Goal: Register for event/course

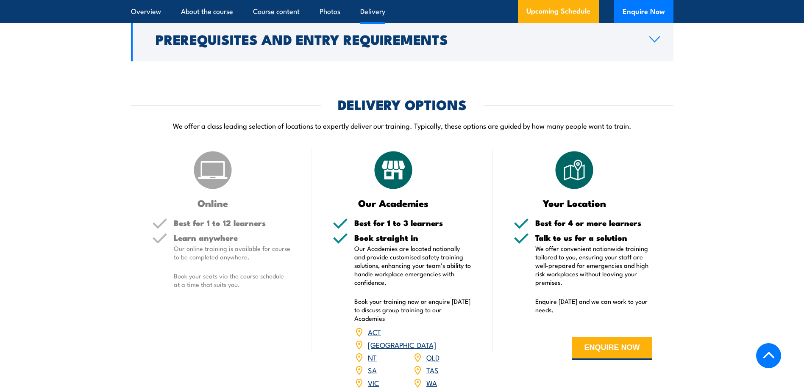
scroll to position [1144, 0]
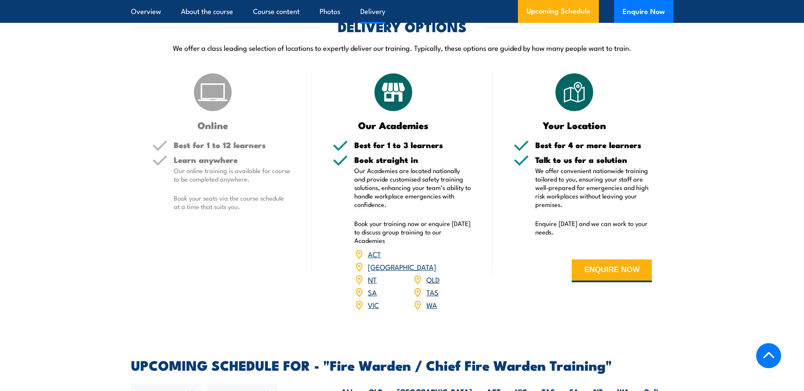
click at [213, 109] on img at bounding box center [212, 92] width 42 height 42
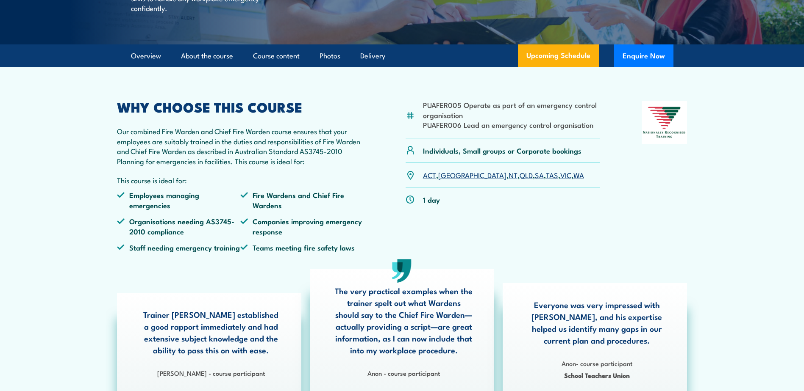
scroll to position [212, 0]
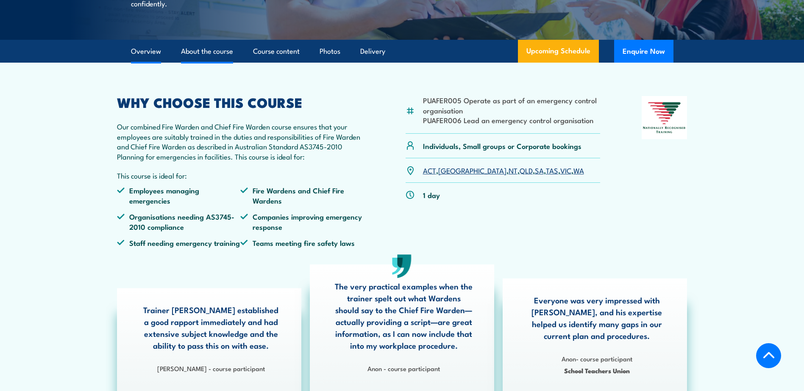
click at [203, 63] on link "About the course" at bounding box center [207, 51] width 52 height 22
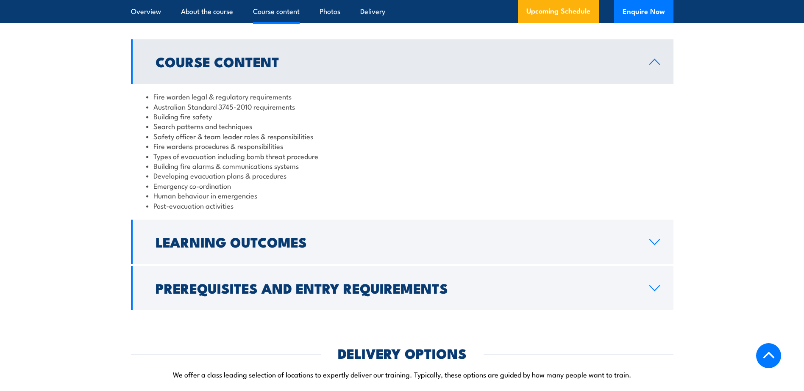
scroll to position [946, 0]
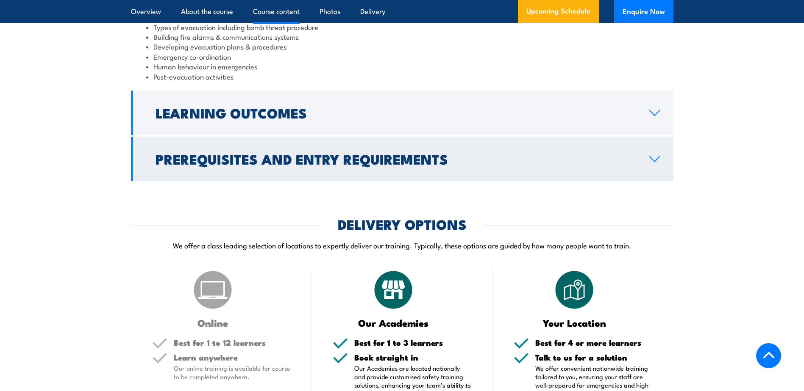
click at [302, 165] on h2 "Prerequisites and Entry Requirements" at bounding box center [395, 159] width 480 height 12
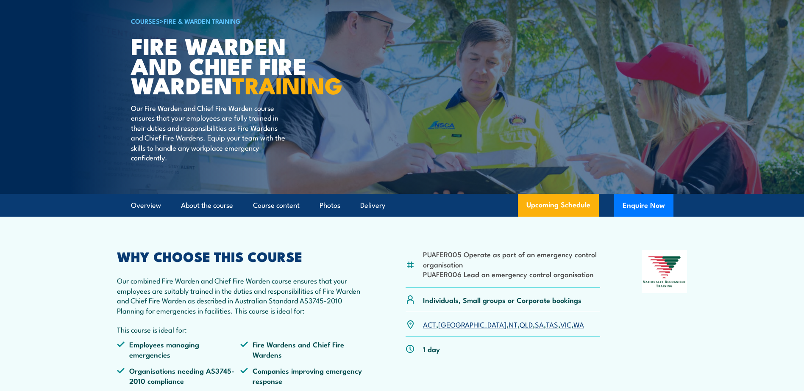
scroll to position [0, 0]
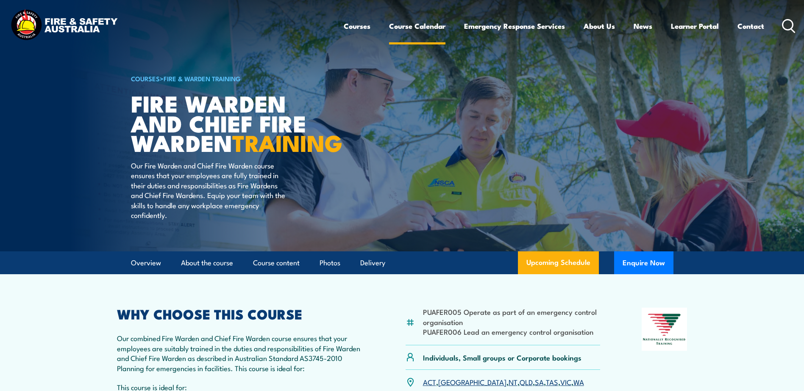
click at [418, 25] on link "Course Calendar" at bounding box center [417, 26] width 56 height 22
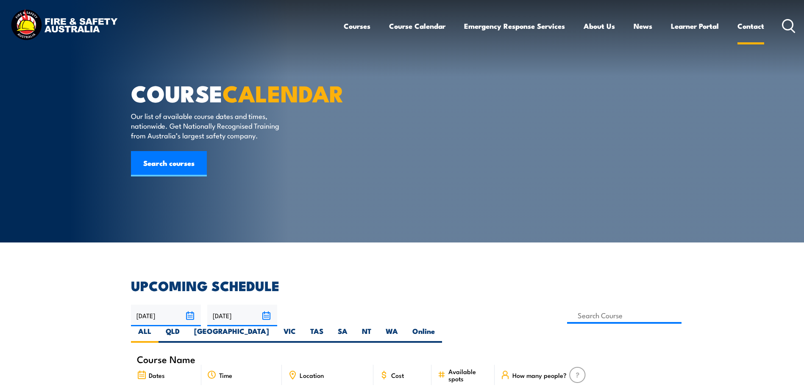
click at [755, 29] on link "Contact" at bounding box center [750, 26] width 27 height 22
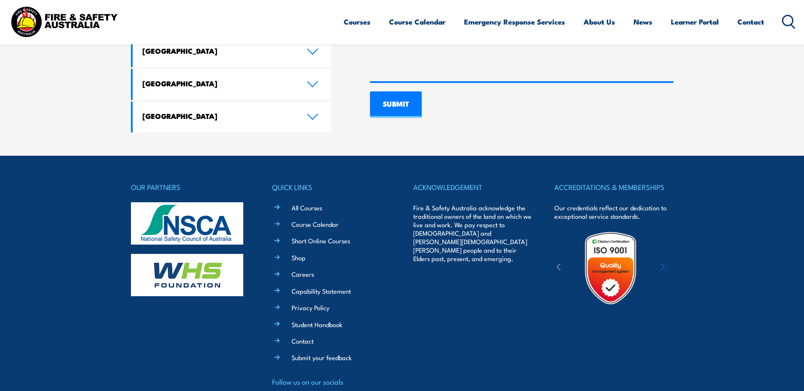
scroll to position [670, 0]
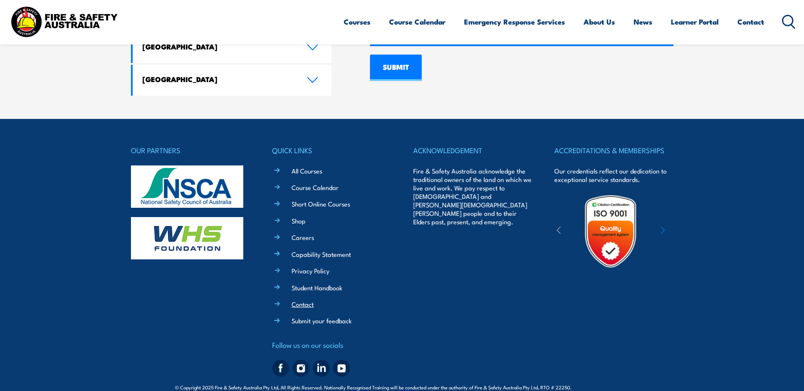
click at [304, 300] on link "Contact" at bounding box center [302, 304] width 22 height 9
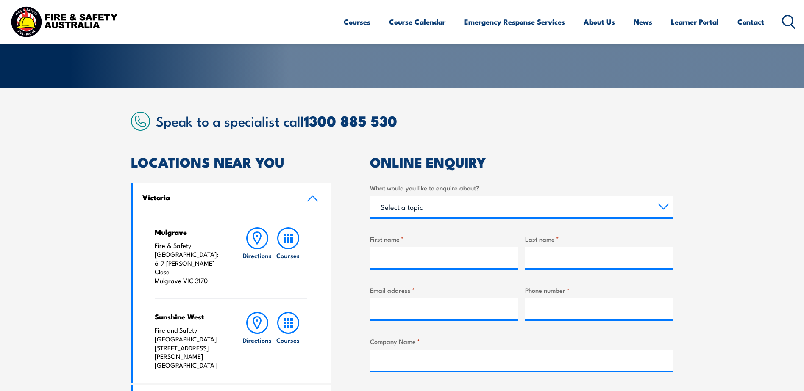
scroll to position [169, 0]
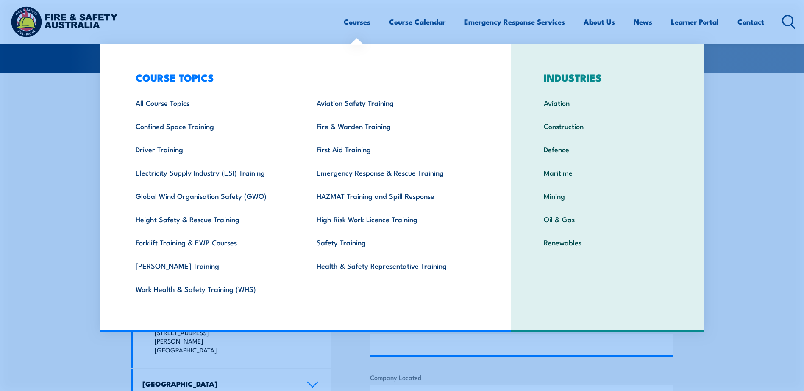
click at [357, 23] on link "Courses" at bounding box center [357, 22] width 27 height 22
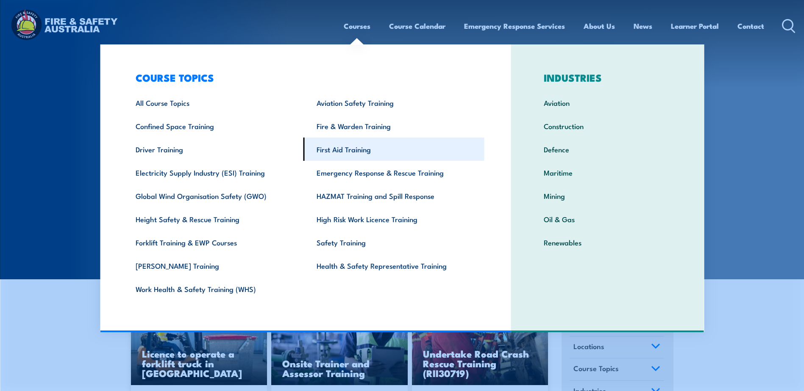
click at [340, 150] on link "First Aid Training" at bounding box center [393, 149] width 181 height 23
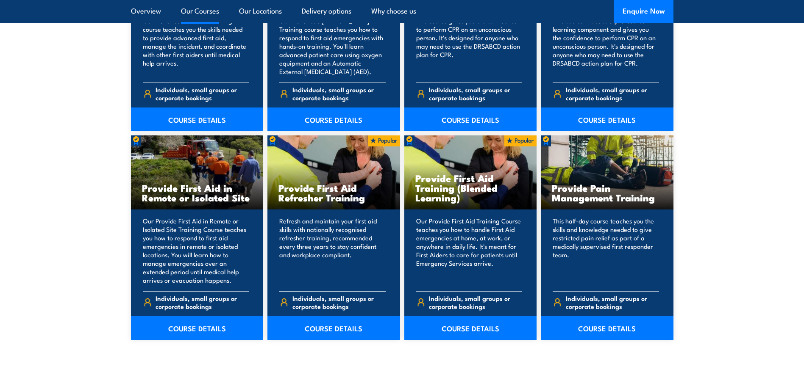
scroll to position [1186, 0]
click at [323, 330] on link "COURSE DETAILS" at bounding box center [333, 328] width 133 height 24
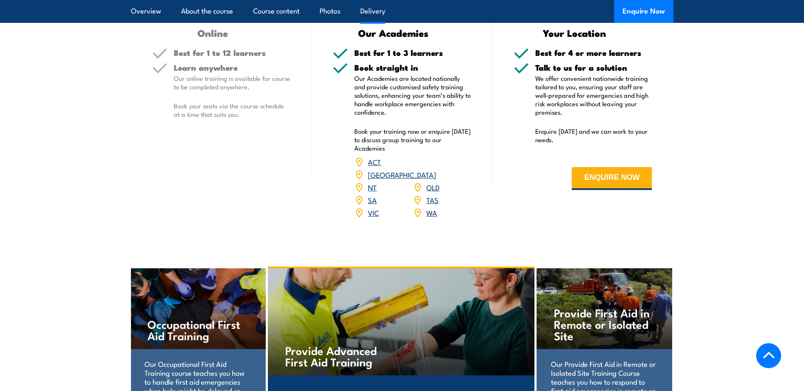
scroll to position [1525, 0]
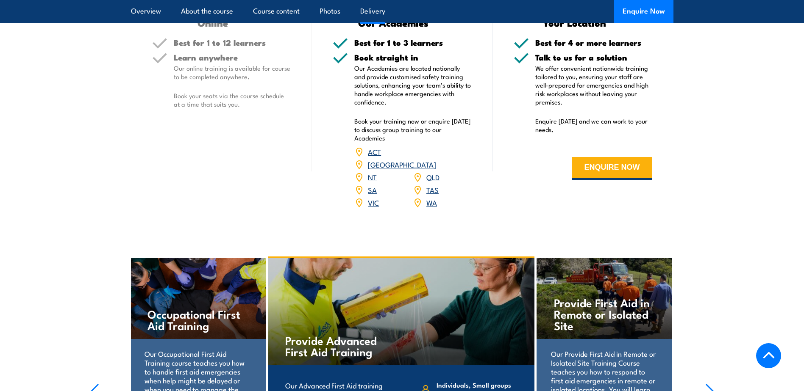
click at [253, 81] on p "Our online training is available for course to be completed anywhere." at bounding box center [232, 72] width 117 height 17
click at [436, 182] on link "QLD" at bounding box center [432, 177] width 13 height 10
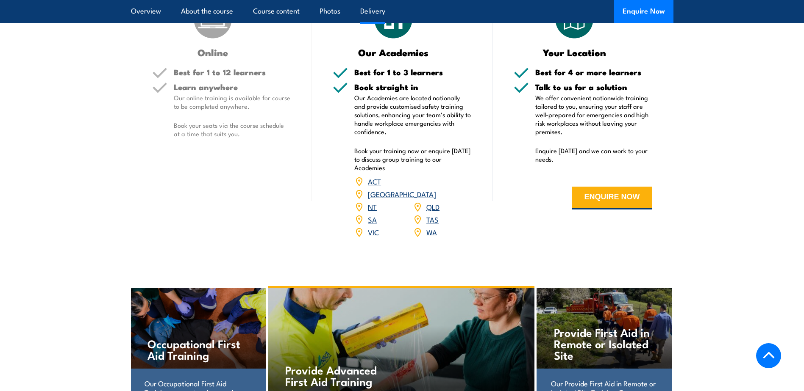
scroll to position [1568, 0]
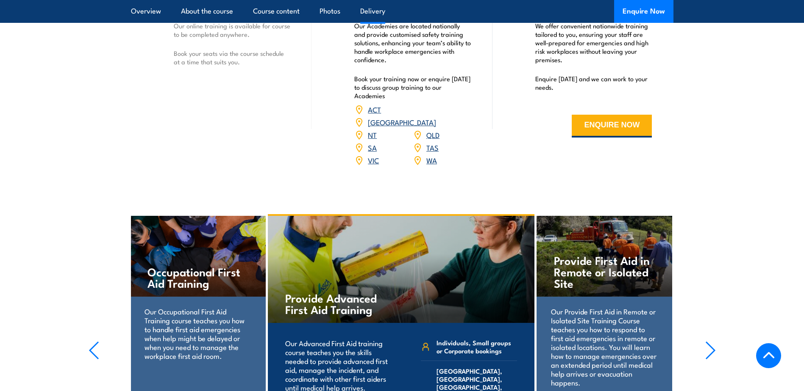
click at [433, 140] on link "QLD" at bounding box center [432, 135] width 13 height 10
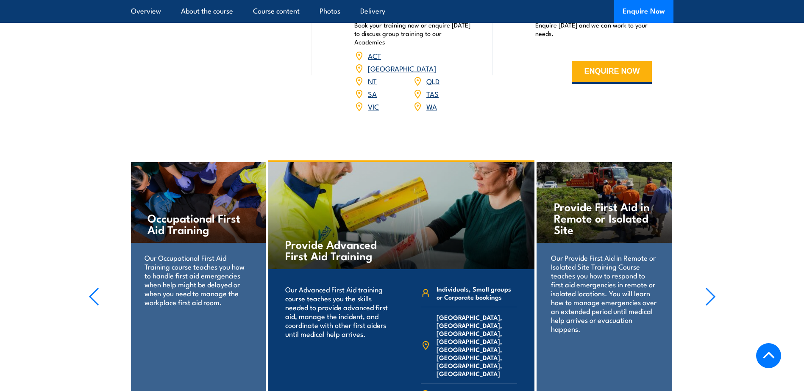
scroll to position [1610, 0]
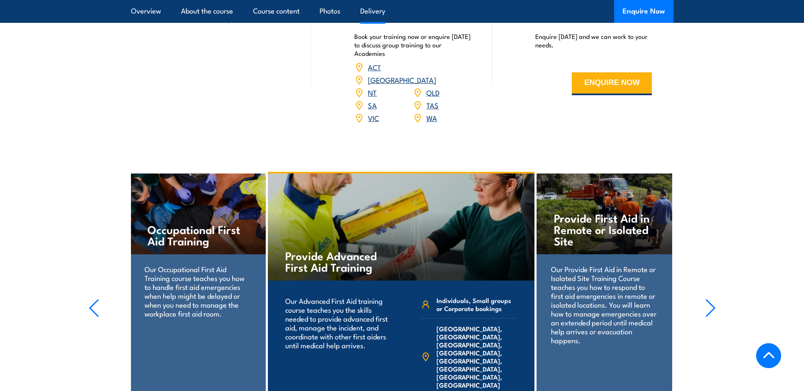
click at [714, 318] on icon "button" at bounding box center [710, 308] width 11 height 19
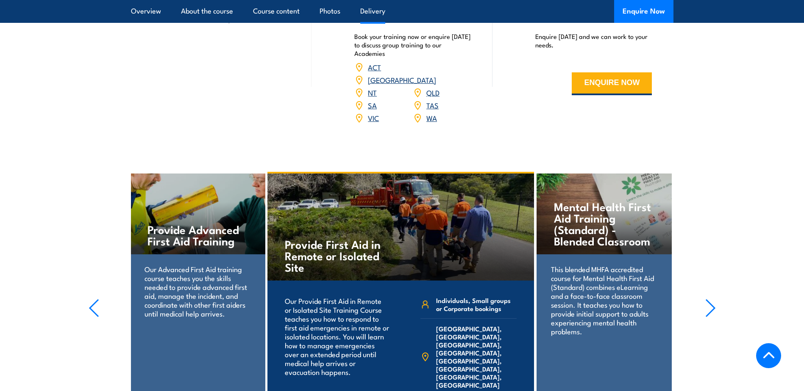
click at [713, 318] on icon "button" at bounding box center [710, 308] width 11 height 19
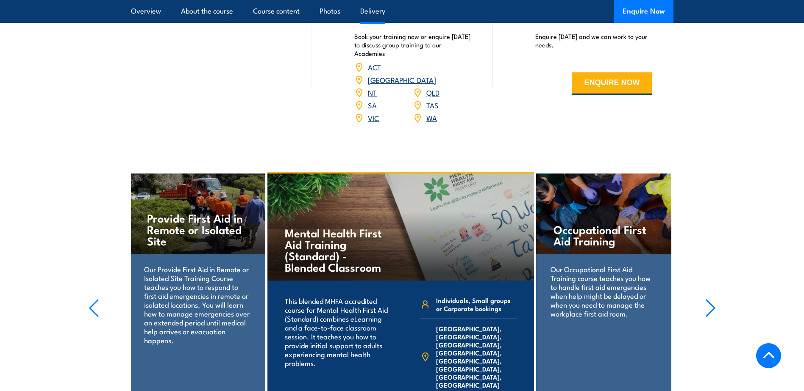
click at [713, 318] on icon "button" at bounding box center [710, 308] width 11 height 19
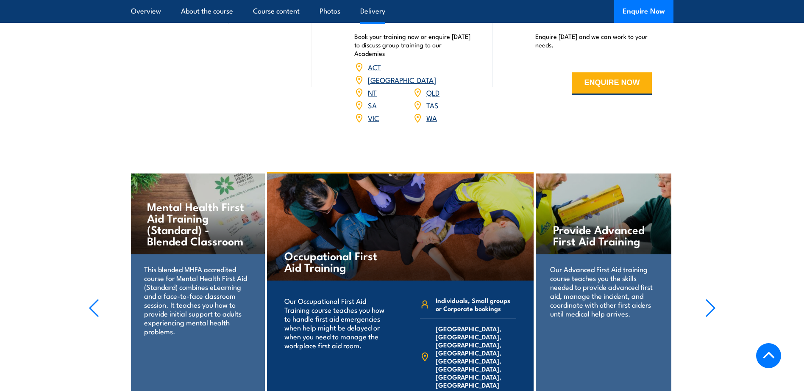
click at [713, 318] on icon "button" at bounding box center [710, 308] width 11 height 19
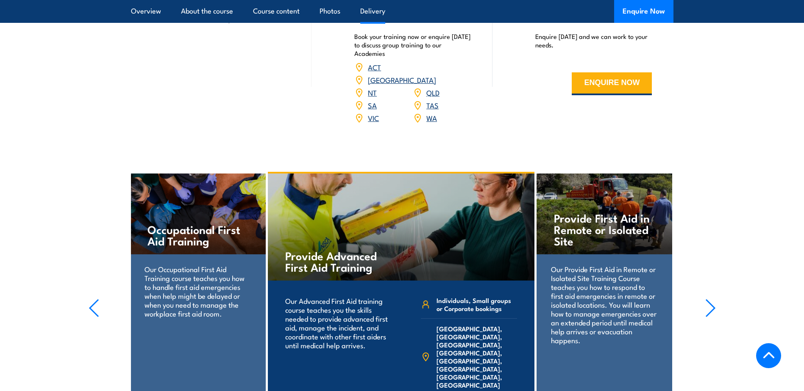
click at [713, 318] on icon "button" at bounding box center [710, 308] width 11 height 19
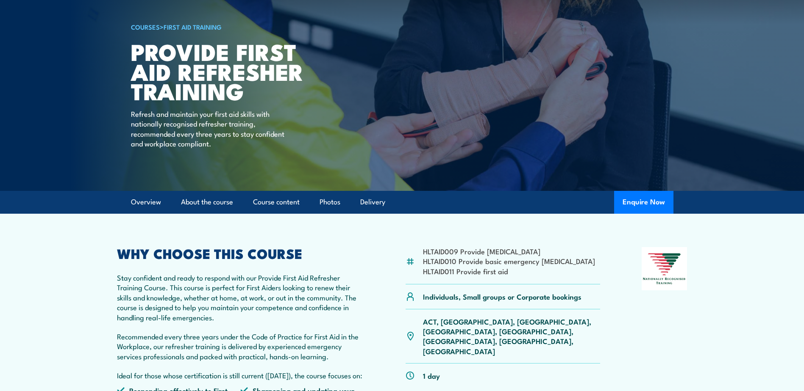
scroll to position [0, 0]
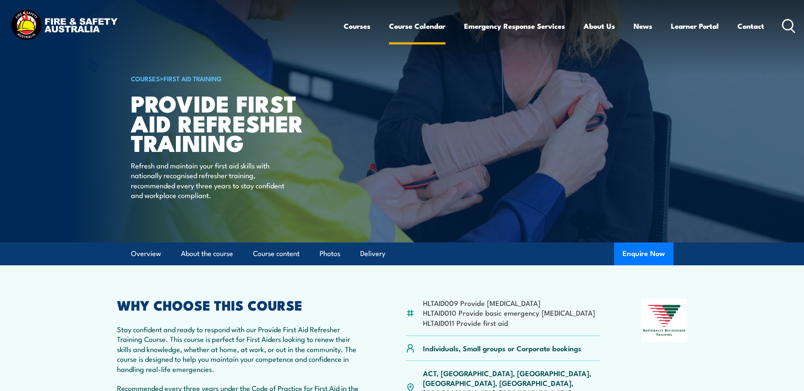
click at [405, 27] on link "Course Calendar" at bounding box center [417, 26] width 56 height 22
click at [418, 28] on link "Course Calendar" at bounding box center [417, 26] width 56 height 22
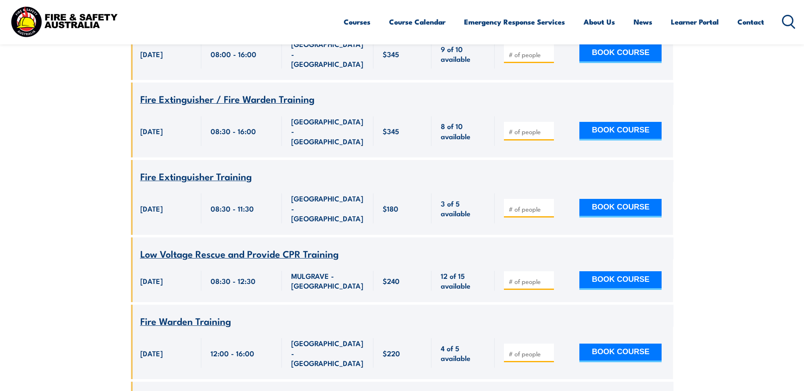
scroll to position [890, 0]
